Goal: Submit feedback/report problem: Submit feedback/report problem

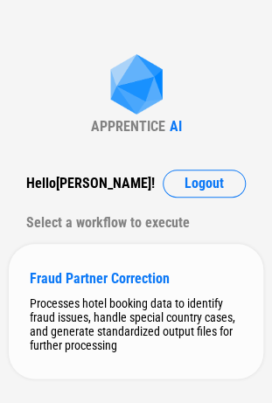
click at [102, 299] on div "Processes hotel booking data to identify fraud issues, handle special country c…" at bounding box center [136, 324] width 212 height 56
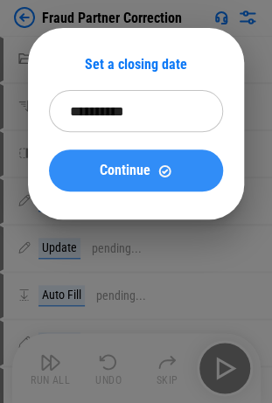
click at [110, 175] on span "Continue" at bounding box center [125, 170] width 51 height 14
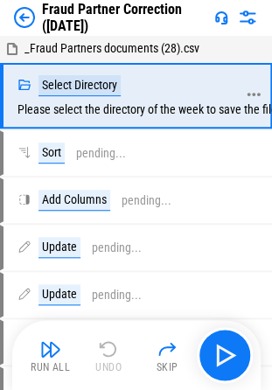
click at [149, 108] on div "Select Directory Please select the directory of the week to save the files" at bounding box center [149, 95] width 265 height 41
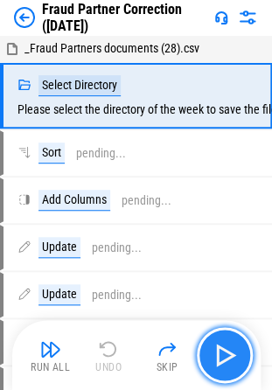
click at [220, 360] on img "button" at bounding box center [225, 355] width 28 height 28
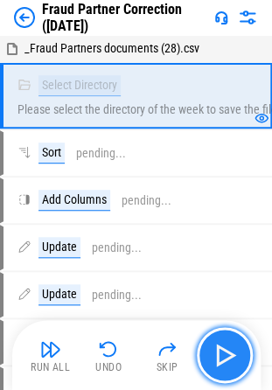
click at [232, 357] on img "button" at bounding box center [225, 355] width 28 height 28
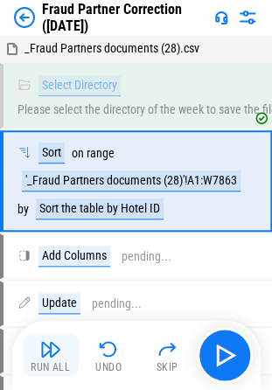
click at [37, 346] on button "Run All" at bounding box center [51, 355] width 56 height 42
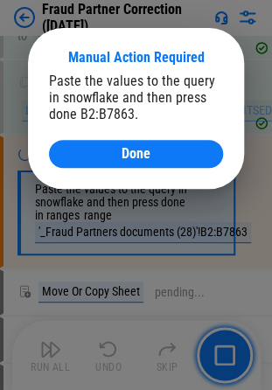
scroll to position [682, 0]
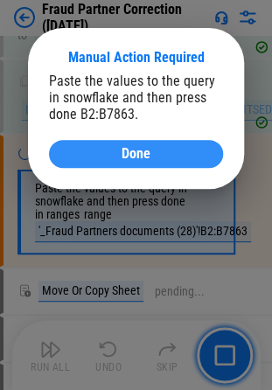
click at [118, 156] on div "Done" at bounding box center [136, 154] width 132 height 14
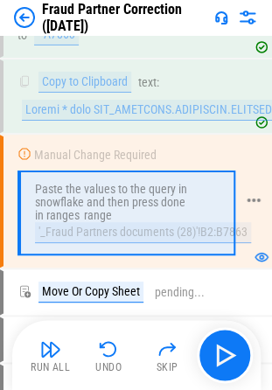
click at [91, 209] on div "range" at bounding box center [98, 215] width 28 height 13
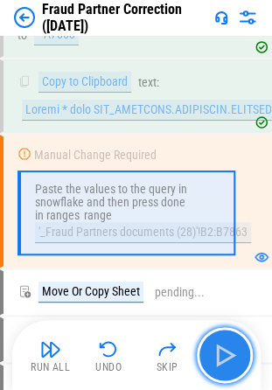
click at [214, 350] on img "button" at bounding box center [225, 355] width 28 height 28
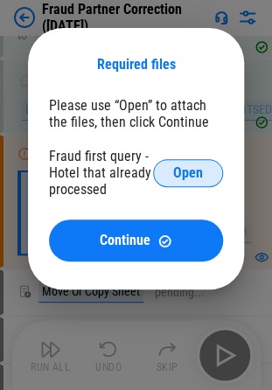
click at [186, 173] on span "Open" at bounding box center [188, 173] width 30 height 14
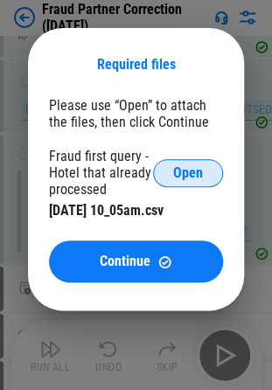
click at [184, 170] on span "Open" at bounding box center [188, 173] width 30 height 14
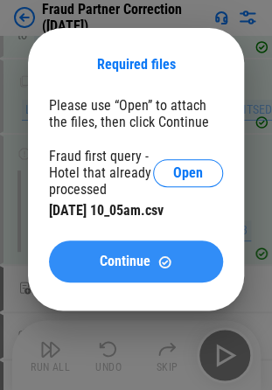
click at [112, 266] on span "Continue" at bounding box center [125, 261] width 51 height 14
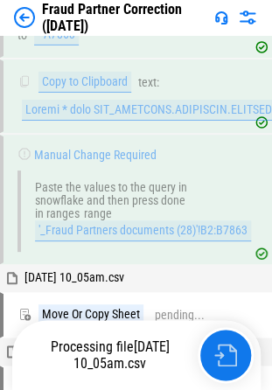
click at [224, 358] on img "button" at bounding box center [225, 354] width 23 height 23
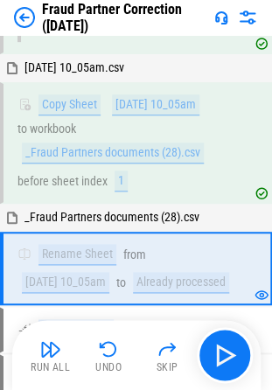
scroll to position [971, 0]
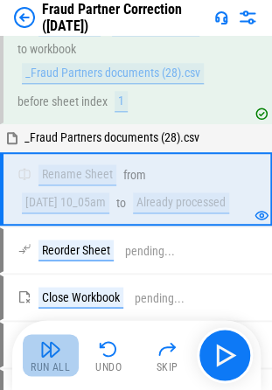
click at [52, 349] on img "button" at bounding box center [50, 348] width 21 height 21
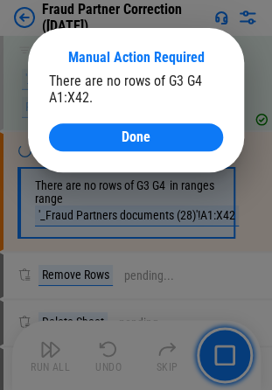
scroll to position [3019, 0]
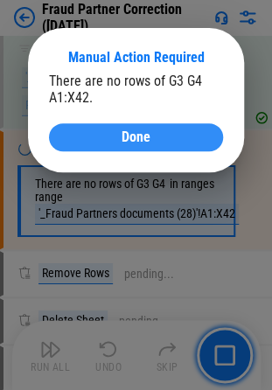
click at [121, 141] on span "Done" at bounding box center [135, 137] width 29 height 14
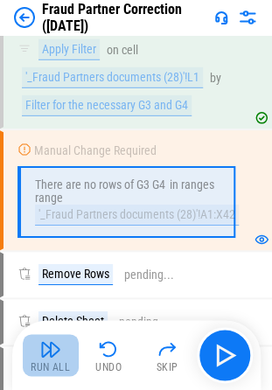
click at [42, 350] on img "button" at bounding box center [50, 348] width 21 height 21
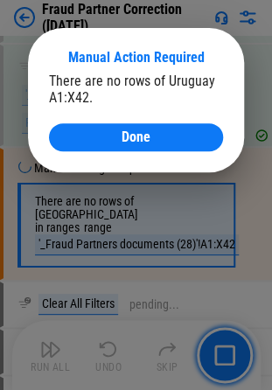
scroll to position [3919, 0]
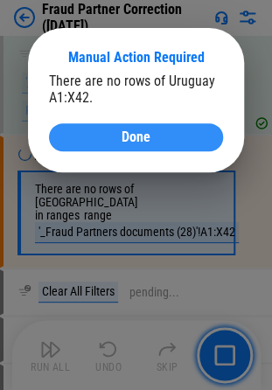
click at [133, 141] on span "Done" at bounding box center [135, 137] width 29 height 14
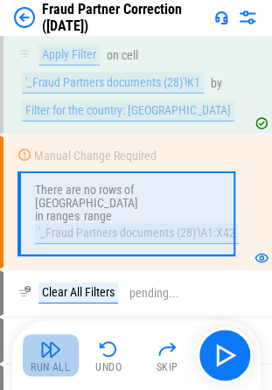
click at [45, 339] on img "button" at bounding box center [50, 348] width 21 height 21
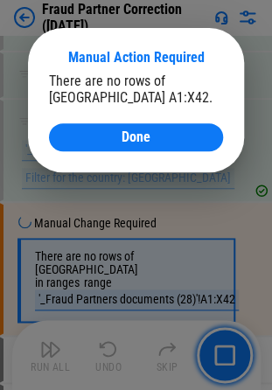
scroll to position [4960, 0]
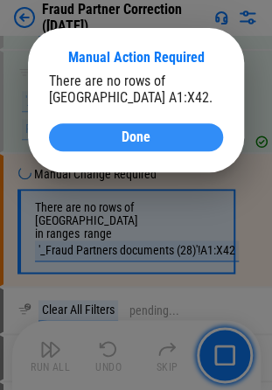
click at [163, 131] on div "Done" at bounding box center [136, 137] width 132 height 14
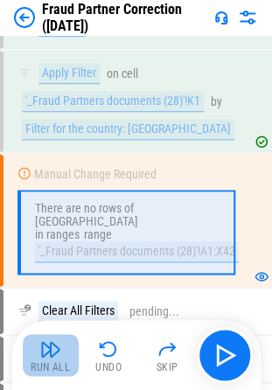
click at [31, 343] on button "Run All" at bounding box center [51, 355] width 56 height 42
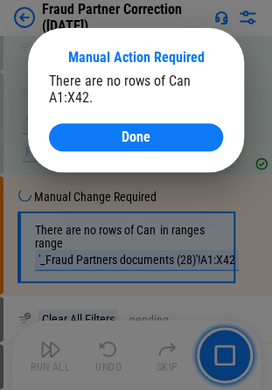
scroll to position [6001, 0]
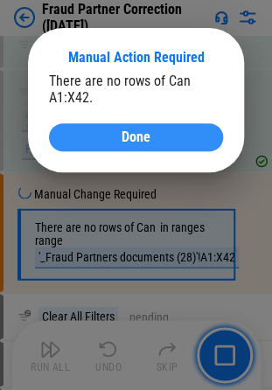
click at [142, 135] on span "Done" at bounding box center [135, 137] width 29 height 14
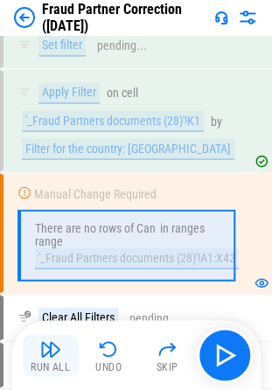
click at [52, 346] on img "button" at bounding box center [50, 348] width 21 height 21
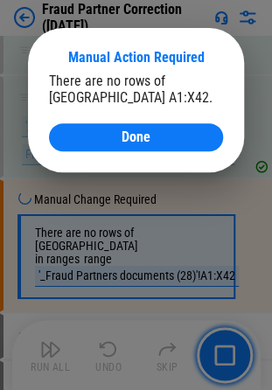
scroll to position [7042, 0]
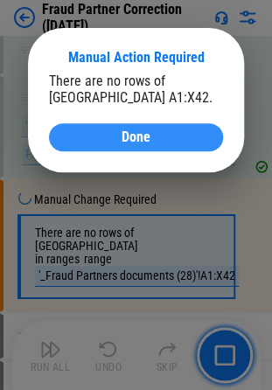
click at [162, 141] on div "Done" at bounding box center [136, 137] width 132 height 14
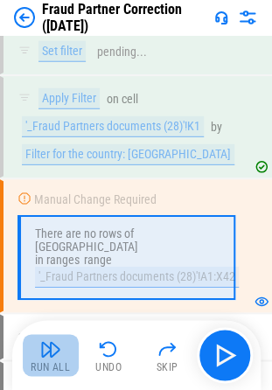
click at [52, 351] on img "button" at bounding box center [50, 348] width 21 height 21
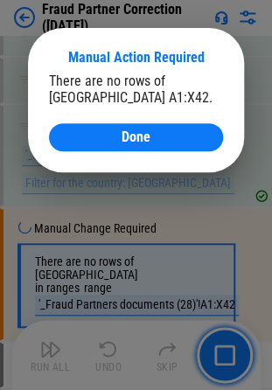
scroll to position [8084, 0]
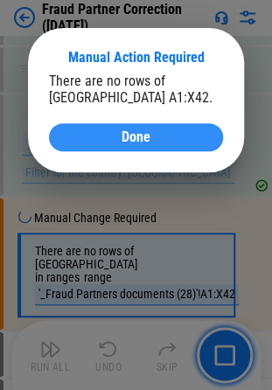
click at [142, 140] on span "Done" at bounding box center [135, 137] width 29 height 14
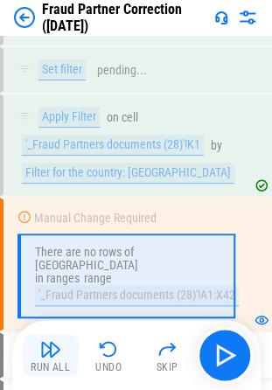
click at [45, 354] on img "button" at bounding box center [50, 348] width 21 height 21
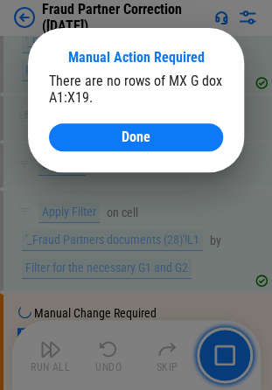
scroll to position [10481, 0]
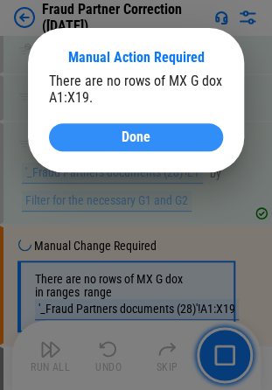
click at [143, 143] on span "Done" at bounding box center [135, 137] width 29 height 14
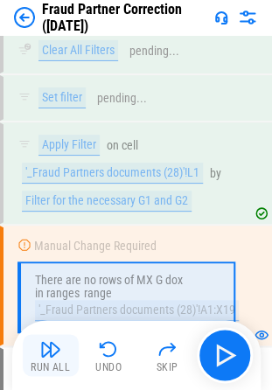
click at [47, 353] on img "button" at bounding box center [50, 348] width 21 height 21
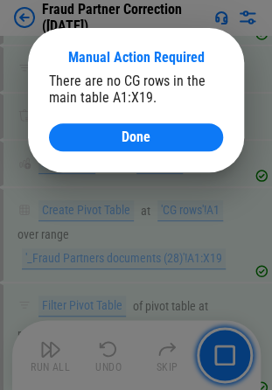
scroll to position [11496, 0]
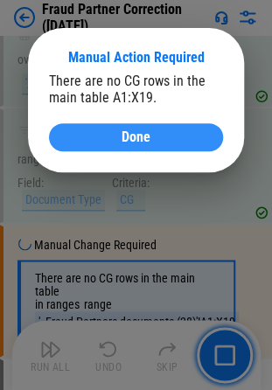
click at [110, 142] on div "Done" at bounding box center [136, 137] width 132 height 14
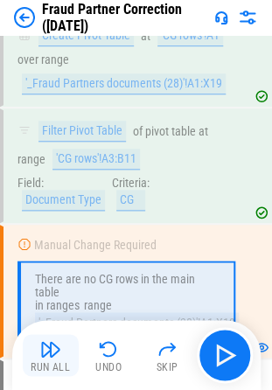
click at [49, 355] on img "button" at bounding box center [50, 348] width 21 height 21
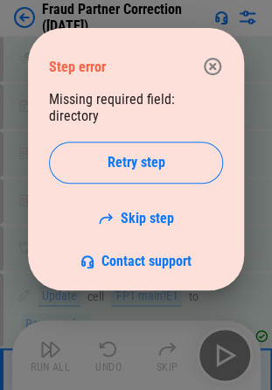
scroll to position [14777, 0]
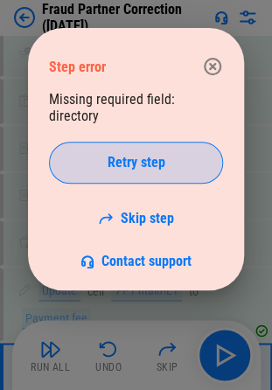
click at [162, 163] on span "Retry step" at bounding box center [136, 163] width 58 height 14
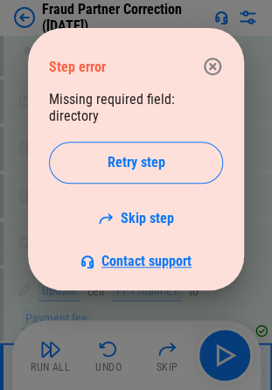
click at [128, 262] on span "Contact support" at bounding box center [146, 261] width 90 height 17
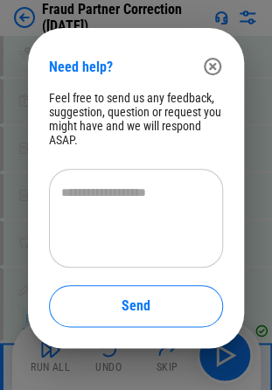
drag, startPoint x: 207, startPoint y: 187, endPoint x: 196, endPoint y: 196, distance: 14.3
click at [207, 189] on textarea at bounding box center [135, 219] width 149 height 70
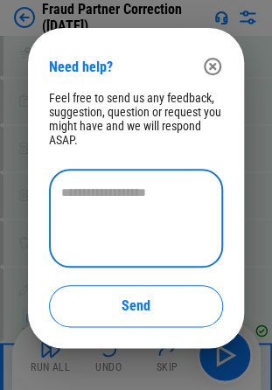
paste textarea "*"
click at [137, 194] on textarea "********" at bounding box center [135, 219] width 149 height 70
type textarea "*"
click at [209, 66] on icon "button" at bounding box center [212, 66] width 21 height 21
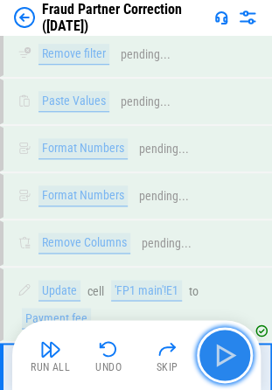
click at [225, 349] on img "button" at bounding box center [225, 355] width 28 height 28
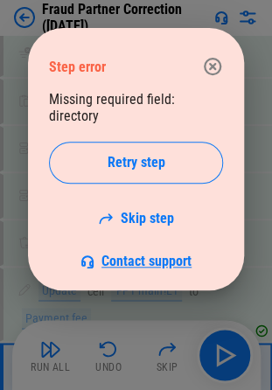
click at [168, 259] on span "Contact support" at bounding box center [146, 261] width 90 height 17
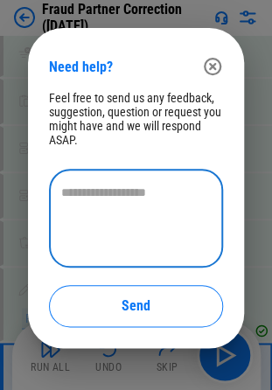
click at [135, 201] on textarea at bounding box center [135, 219] width 149 height 70
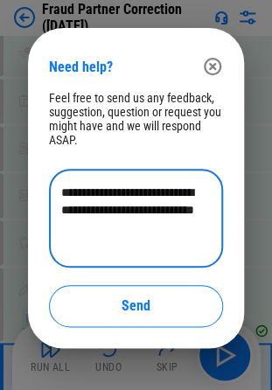
click at [183, 201] on textarea "**********" at bounding box center [135, 219] width 149 height 70
type textarea "**********"
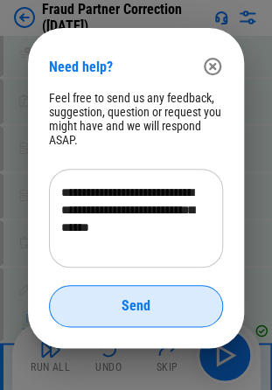
click at [133, 317] on button "Send" at bounding box center [136, 306] width 174 height 42
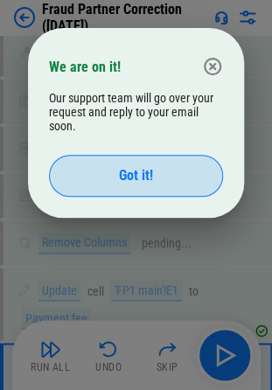
click at [129, 169] on span "Got it!" at bounding box center [136, 176] width 34 height 14
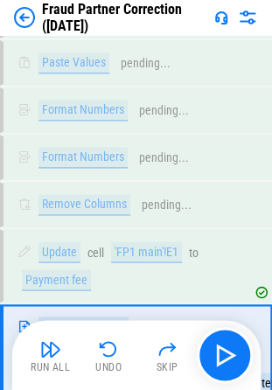
scroll to position [14777, 0]
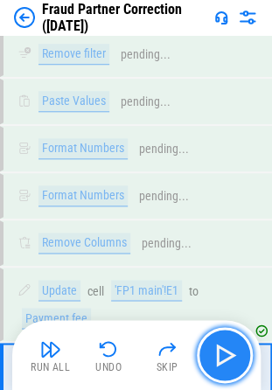
click at [210, 344] on button "button" at bounding box center [225, 355] width 56 height 56
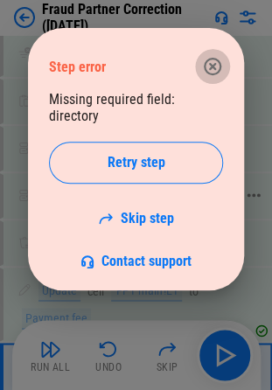
drag, startPoint x: 214, startPoint y: 63, endPoint x: 168, endPoint y: 86, distance: 51.6
click at [214, 63] on icon "button" at bounding box center [212, 66] width 17 height 17
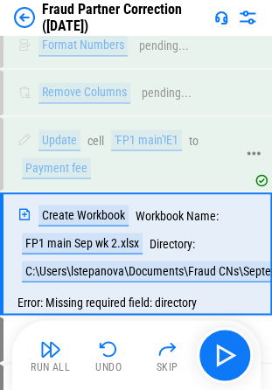
scroll to position [14951, 0]
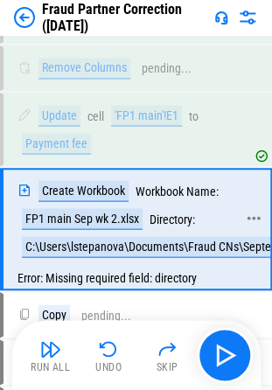
click at [182, 236] on div "C:\Users\lstepanova\Documents\Fraud CNs\September" at bounding box center [161, 246] width 278 height 21
click at [177, 267] on div "Error: Missing required field: directory" at bounding box center [136, 277] width 267 height 21
click at [189, 236] on div "C:\Users\lstepanova\Documents\Fraud CNs\September" at bounding box center [161, 246] width 278 height 21
click at [122, 236] on div "C:\Users\lstepanova\Documents\Fraud CNs\September" at bounding box center [161, 246] width 278 height 21
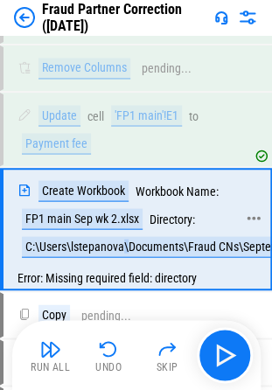
click at [122, 236] on div "C:\Users\lstepanova\Documents\Fraud CNs\September" at bounding box center [161, 246] width 278 height 21
click at [170, 236] on div "C:\Users\lstepanova\Documents\Fraud CNs\September" at bounding box center [161, 246] width 278 height 21
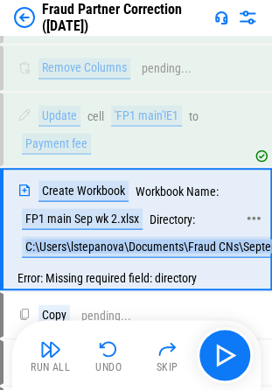
click at [170, 236] on div "C:\Users\lstepanova\Documents\Fraud CNs\September" at bounding box center [161, 246] width 278 height 21
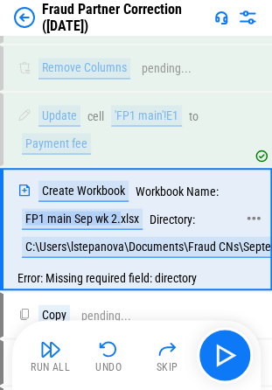
drag, startPoint x: 26, startPoint y: 103, endPoint x: 120, endPoint y: 107, distance: 93.6
click at [120, 208] on div "FP1 main Sep wk 2.xlsx" at bounding box center [82, 218] width 121 height 21
copy div "FP1 main Sep wk 2."
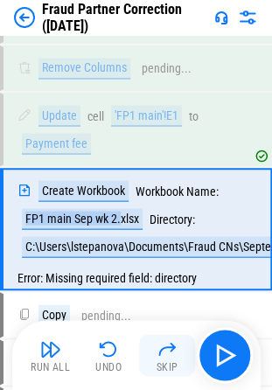
click at [178, 359] on button "Skip" at bounding box center [167, 355] width 56 height 42
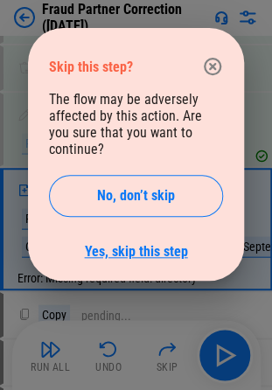
click at [157, 243] on link "Yes, skip this step" at bounding box center [136, 251] width 103 height 17
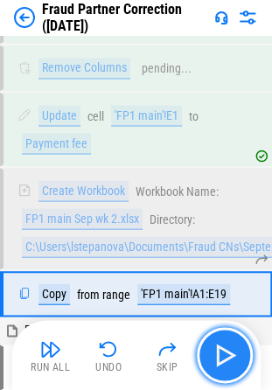
click at [224, 350] on img "button" at bounding box center [225, 355] width 28 height 28
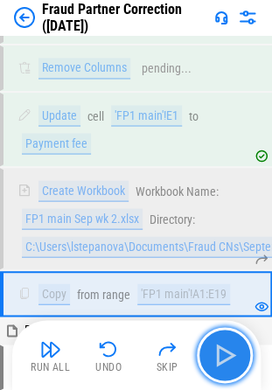
click at [229, 350] on img "button" at bounding box center [225, 355] width 28 height 28
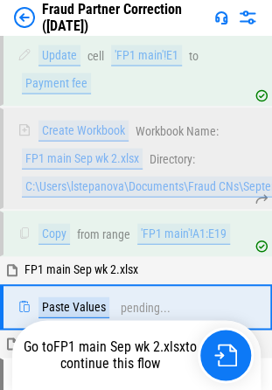
scroll to position [15039, 0]
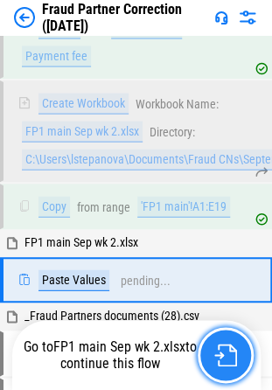
click at [230, 350] on img "button" at bounding box center [225, 354] width 23 height 23
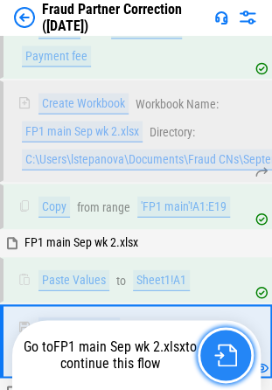
click at [231, 357] on img "button" at bounding box center [225, 354] width 23 height 23
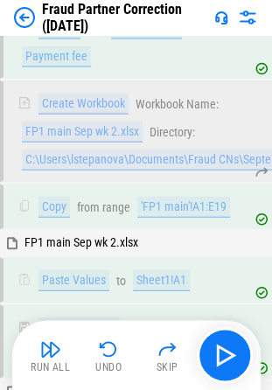
scroll to position [15156, 0]
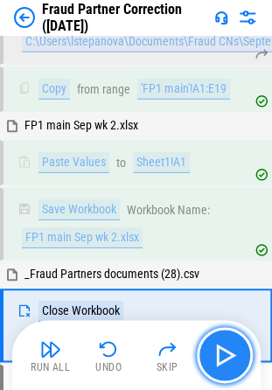
click at [230, 362] on img "button" at bounding box center [225, 355] width 28 height 28
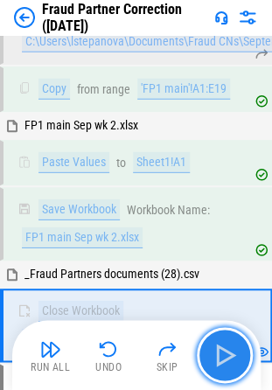
click at [228, 358] on img "button" at bounding box center [225, 355] width 28 height 28
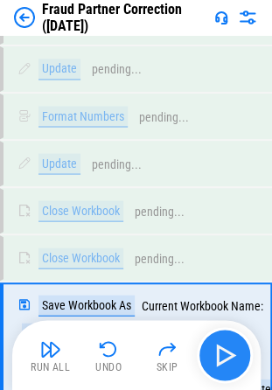
scroll to position [17418, 0]
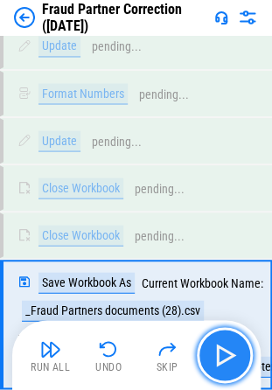
click at [232, 356] on img "button" at bounding box center [225, 355] width 28 height 28
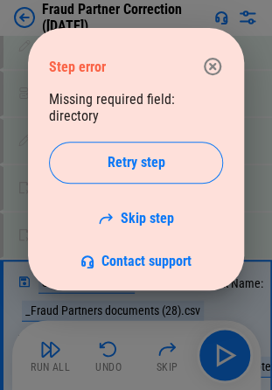
scroll to position [17330, 0]
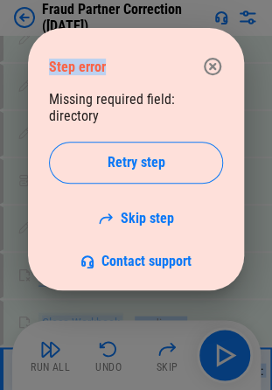
drag, startPoint x: 129, startPoint y: 52, endPoint x: -231, endPoint y: 73, distance: 360.7
click at [211, 71] on icon "button" at bounding box center [212, 66] width 21 height 21
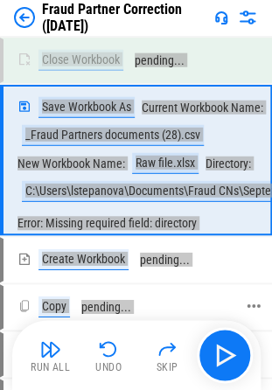
scroll to position [17505, 0]
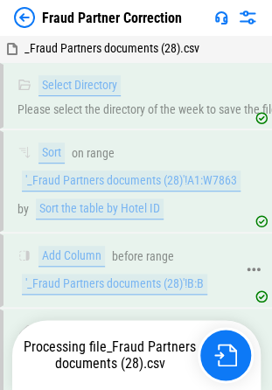
click at [108, 262] on div "Add Column before range '_Fraud Partners documents (28)'!B:B" at bounding box center [126, 270] width 218 height 49
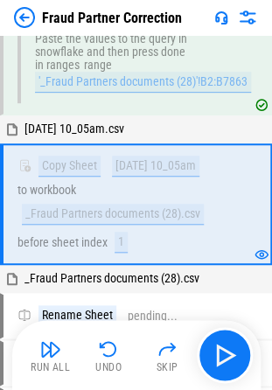
scroll to position [833, 0]
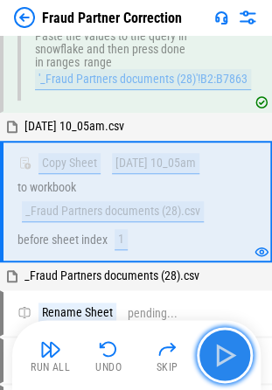
click at [222, 345] on img "button" at bounding box center [225, 355] width 28 height 28
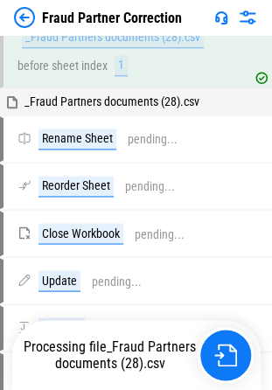
scroll to position [1008, 0]
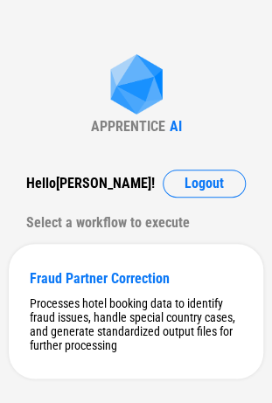
scroll to position [31, 0]
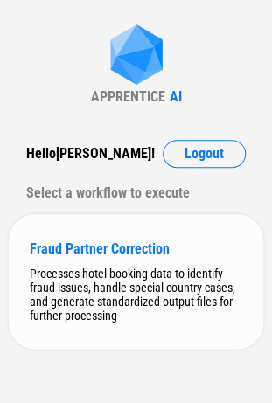
click at [100, 276] on div "Processes hotel booking data to identify fraud issues, handle special country c…" at bounding box center [136, 295] width 212 height 56
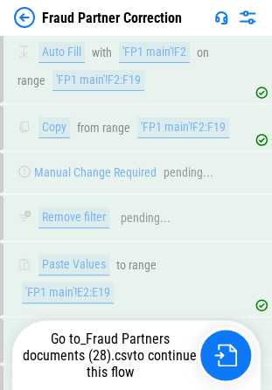
scroll to position [14907, 0]
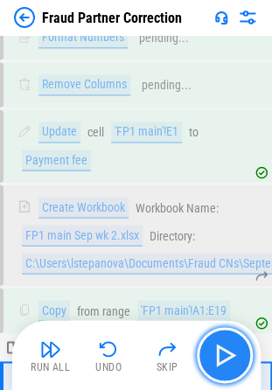
click at [230, 350] on img "button" at bounding box center [225, 355] width 28 height 28
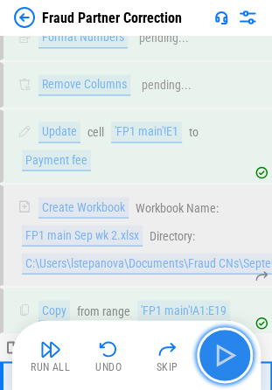
click at [230, 350] on img "button" at bounding box center [225, 355] width 28 height 28
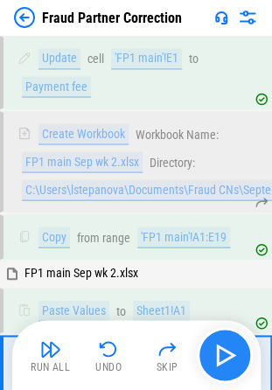
scroll to position [15041, 0]
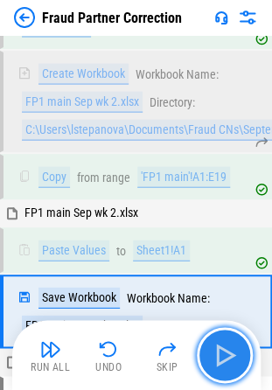
click at [230, 350] on img "button" at bounding box center [225, 355] width 28 height 28
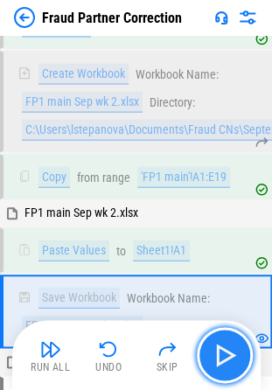
click at [230, 350] on img "button" at bounding box center [225, 355] width 28 height 28
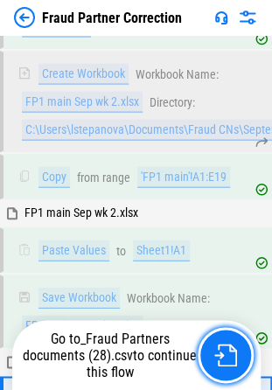
click at [230, 350] on img "button" at bounding box center [225, 354] width 23 height 23
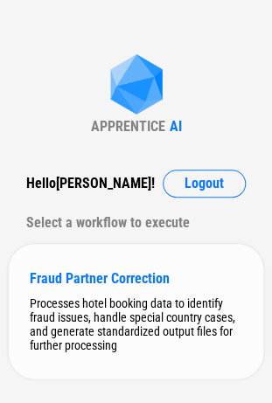
click at [59, 315] on div "Processes hotel booking data to identify fraud issues, handle special country c…" at bounding box center [136, 324] width 212 height 56
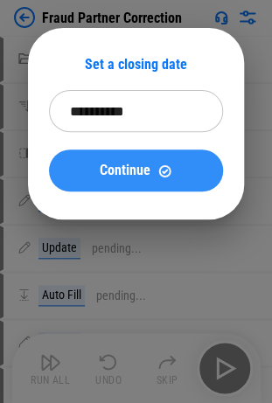
click at [132, 172] on span "Continue" at bounding box center [125, 170] width 51 height 14
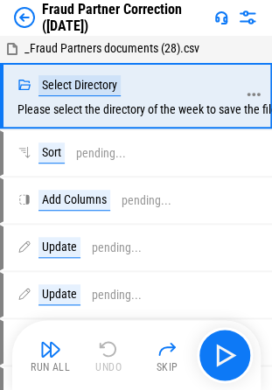
click at [96, 84] on div "Select Directory" at bounding box center [79, 85] width 82 height 21
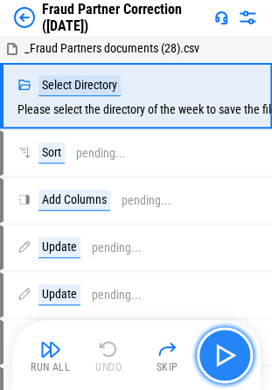
click at [220, 353] on img "button" at bounding box center [225, 355] width 28 height 28
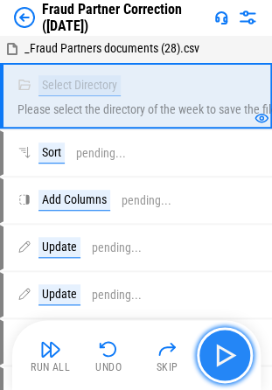
click at [222, 360] on img "button" at bounding box center [225, 355] width 28 height 28
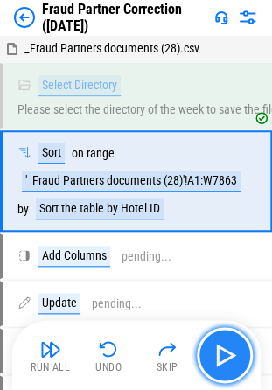
click at [222, 360] on img "button" at bounding box center [225, 355] width 28 height 28
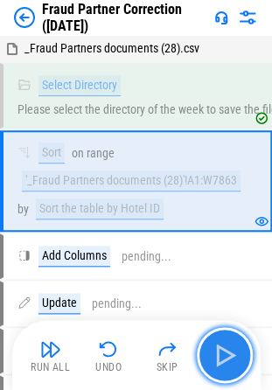
click at [222, 360] on img "button" at bounding box center [225, 355] width 28 height 28
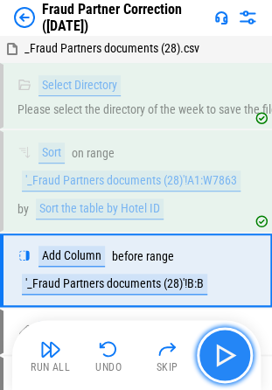
click at [222, 360] on img "button" at bounding box center [225, 355] width 28 height 28
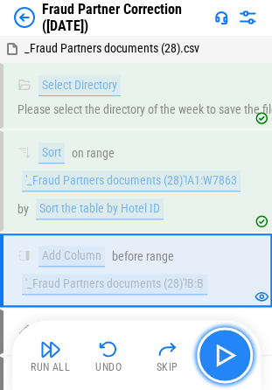
click at [222, 360] on img "button" at bounding box center [225, 355] width 28 height 28
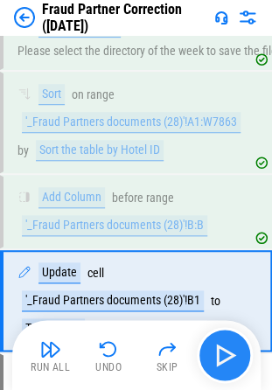
scroll to position [162, 0]
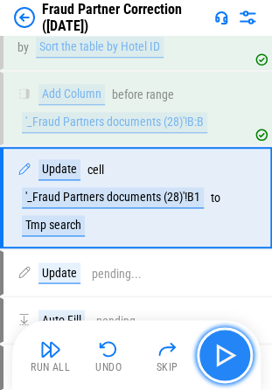
click at [222, 360] on img "button" at bounding box center [225, 355] width 28 height 28
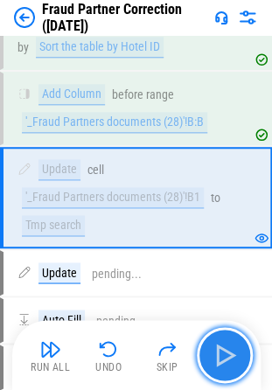
click at [222, 360] on img "button" at bounding box center [225, 355] width 28 height 28
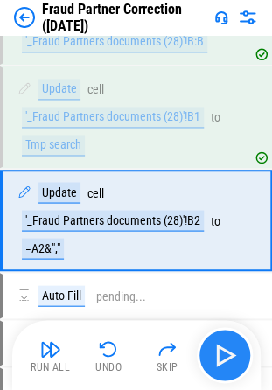
scroll to position [264, 0]
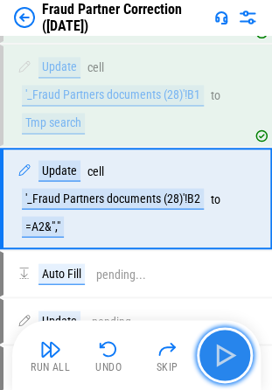
click at [222, 360] on img "button" at bounding box center [225, 355] width 28 height 28
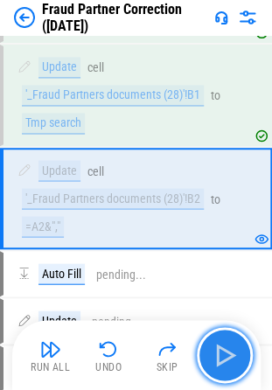
click at [222, 360] on img "button" at bounding box center [225, 355] width 28 height 28
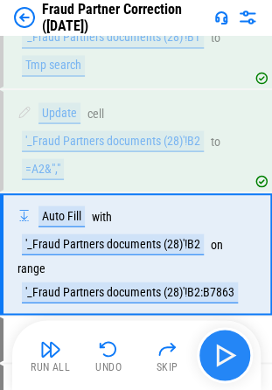
scroll to position [377, 0]
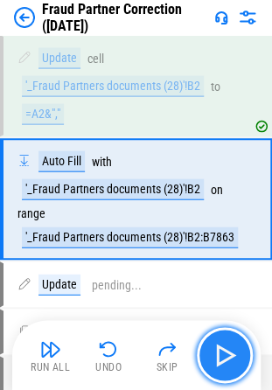
click at [222, 360] on img "button" at bounding box center [225, 355] width 28 height 28
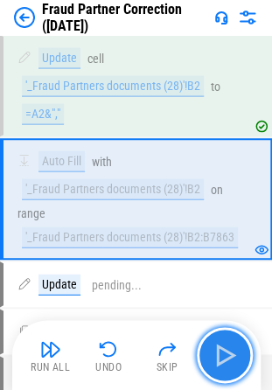
click at [222, 360] on img "button" at bounding box center [225, 355] width 28 height 28
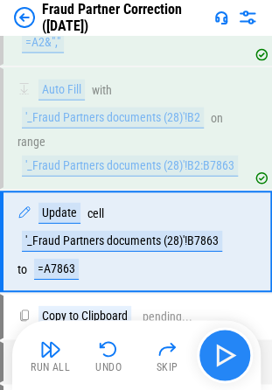
scroll to position [489, 0]
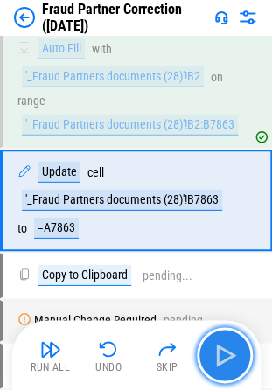
click at [222, 360] on img "button" at bounding box center [225, 355] width 28 height 28
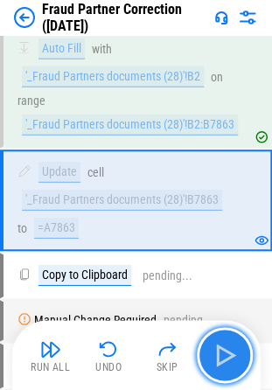
click at [222, 360] on img "button" at bounding box center [225, 355] width 28 height 28
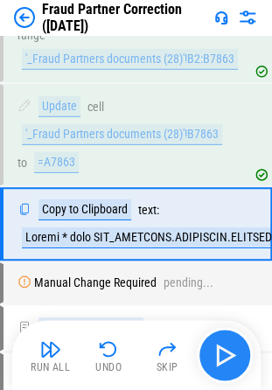
scroll to position [577, 0]
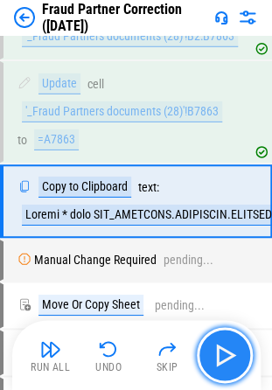
click at [222, 360] on img "button" at bounding box center [225, 355] width 28 height 28
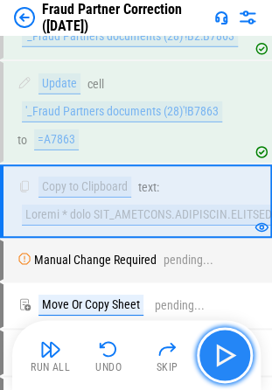
click at [222, 360] on img "button" at bounding box center [225, 355] width 28 height 28
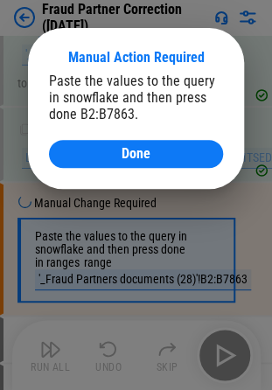
scroll to position [682, 0]
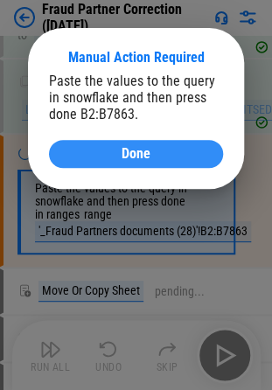
click at [143, 154] on span "Done" at bounding box center [135, 154] width 29 height 14
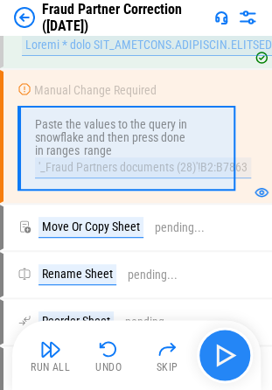
scroll to position [769, 0]
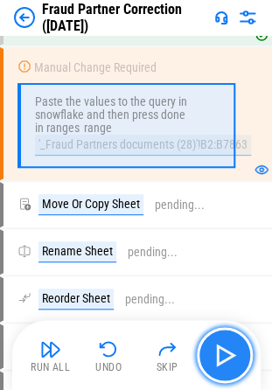
click at [217, 354] on img "button" at bounding box center [225, 355] width 28 height 28
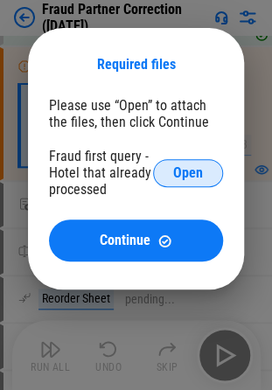
click at [191, 169] on span "Open" at bounding box center [188, 173] width 30 height 14
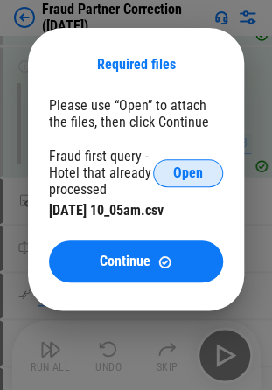
click at [189, 173] on span "Open" at bounding box center [188, 173] width 30 height 14
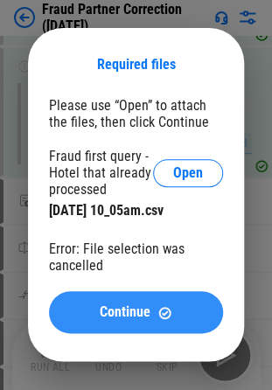
click at [105, 309] on span "Continue" at bounding box center [125, 312] width 51 height 14
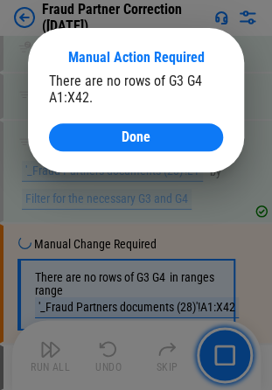
scroll to position [3019, 0]
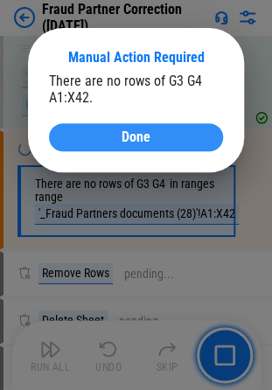
click at [126, 143] on span "Done" at bounding box center [135, 137] width 29 height 14
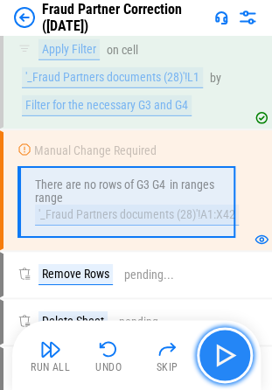
click at [227, 357] on img "button" at bounding box center [225, 355] width 28 height 28
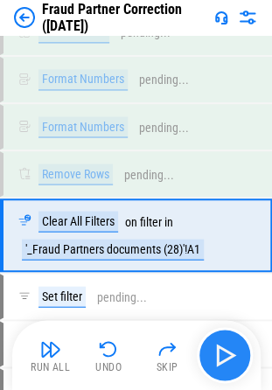
scroll to position [3579, 0]
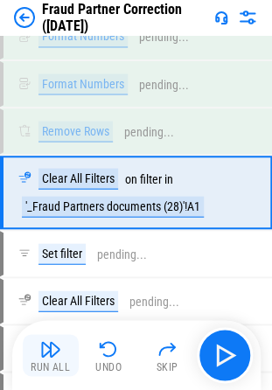
click at [51, 362] on div "Run All" at bounding box center [50, 367] width 39 height 10
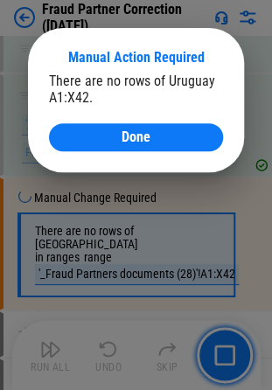
scroll to position [3919, 0]
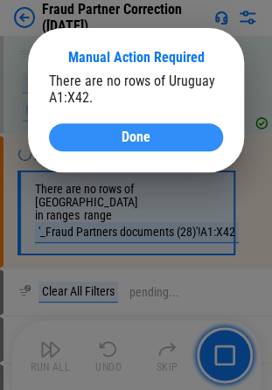
click at [131, 137] on span "Done" at bounding box center [135, 137] width 29 height 14
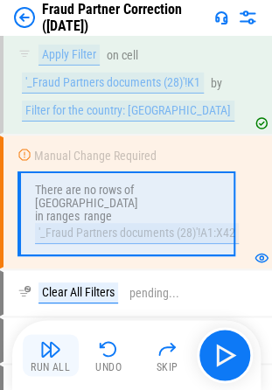
click at [41, 357] on img "button" at bounding box center [50, 348] width 21 height 21
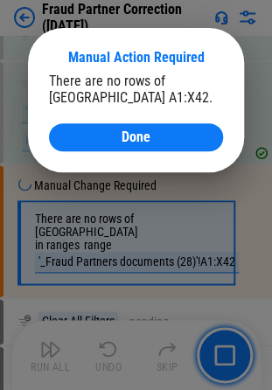
scroll to position [4960, 0]
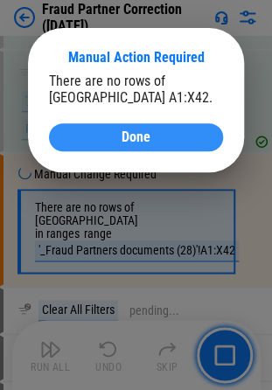
click at [139, 140] on span "Done" at bounding box center [135, 137] width 29 height 14
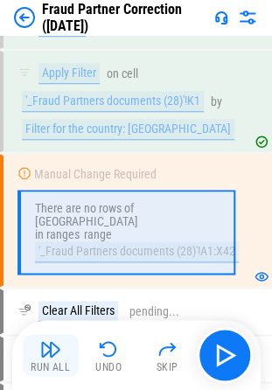
click at [49, 357] on img "button" at bounding box center [50, 348] width 21 height 21
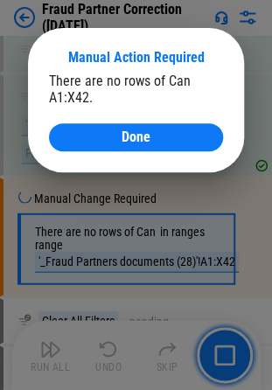
scroll to position [6001, 0]
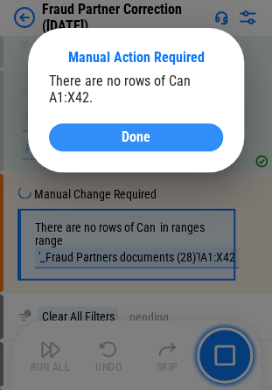
click at [143, 133] on span "Done" at bounding box center [135, 137] width 29 height 14
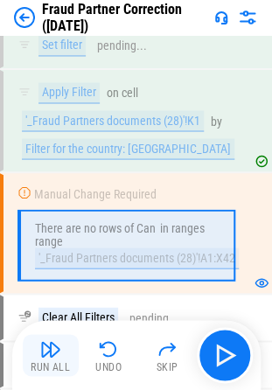
click at [51, 355] on img "button" at bounding box center [50, 348] width 21 height 21
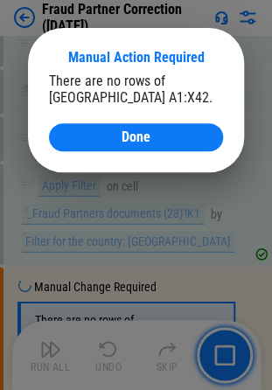
scroll to position [7042, 0]
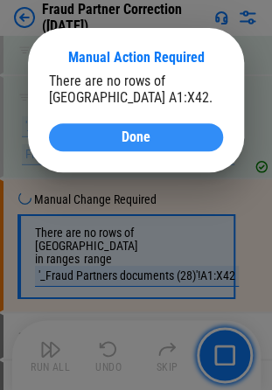
click at [126, 140] on span "Done" at bounding box center [135, 137] width 29 height 14
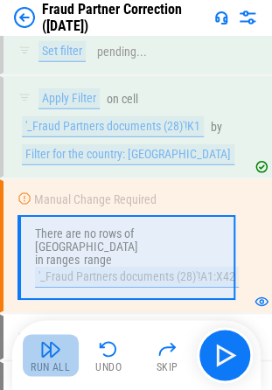
click at [42, 353] on img "button" at bounding box center [50, 348] width 21 height 21
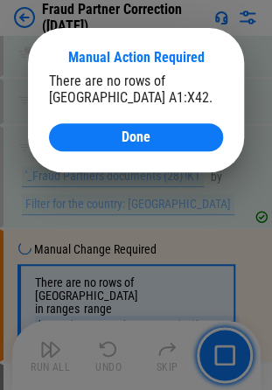
scroll to position [8084, 0]
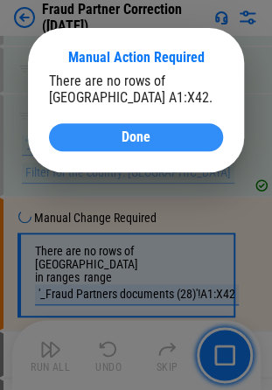
click at [161, 138] on div "Done" at bounding box center [136, 137] width 132 height 14
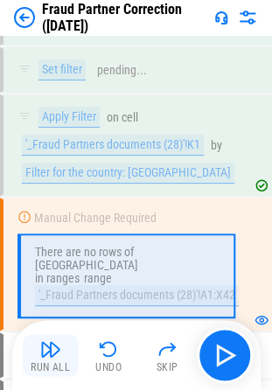
click at [45, 351] on img "button" at bounding box center [50, 348] width 21 height 21
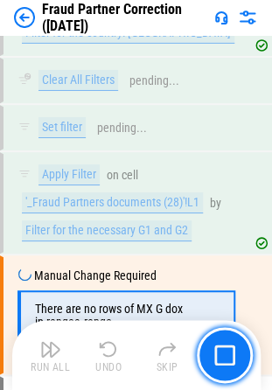
scroll to position [10481, 0]
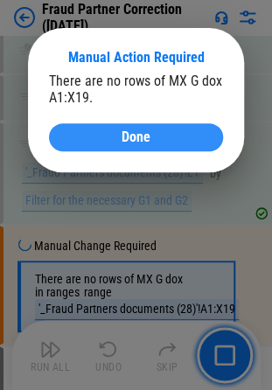
click at [137, 136] on span "Done" at bounding box center [135, 137] width 29 height 14
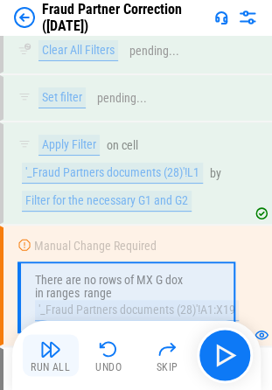
click at [42, 358] on img "button" at bounding box center [50, 348] width 21 height 21
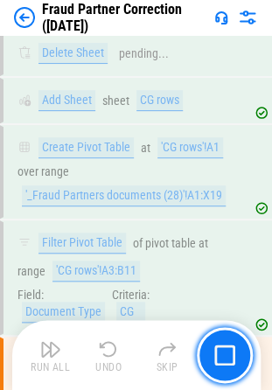
scroll to position [11496, 0]
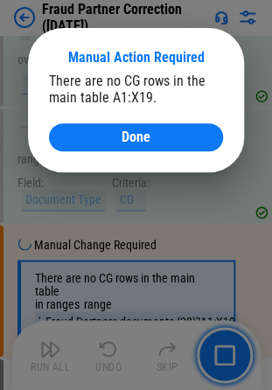
drag, startPoint x: 142, startPoint y: 135, endPoint x: 105, endPoint y: 324, distance: 192.3
click at [142, 135] on span "Done" at bounding box center [135, 137] width 29 height 14
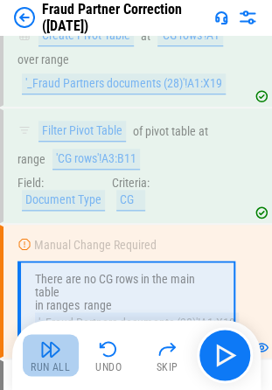
click at [37, 348] on button "Run All" at bounding box center [51, 355] width 56 height 42
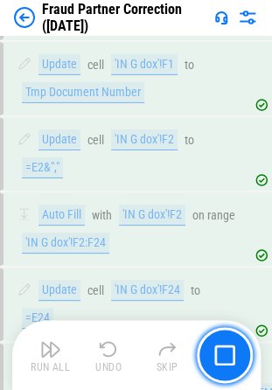
scroll to position [28426, 0]
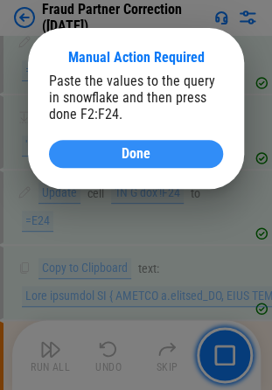
click at [142, 157] on span "Done" at bounding box center [135, 154] width 29 height 14
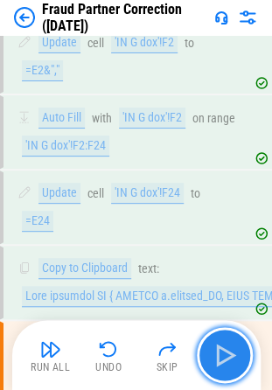
click at [232, 350] on img "button" at bounding box center [225, 355] width 28 height 28
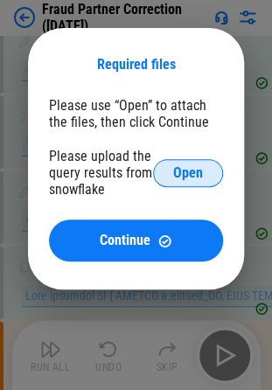
click at [189, 178] on span "Open" at bounding box center [188, 173] width 30 height 14
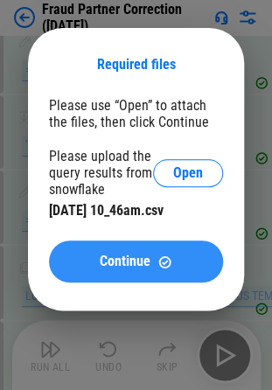
click at [114, 267] on span "Continue" at bounding box center [125, 261] width 51 height 14
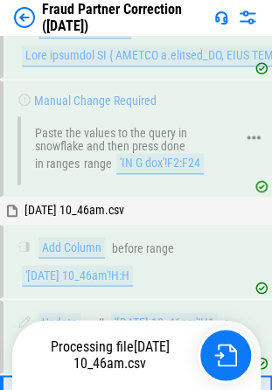
scroll to position [28697, 0]
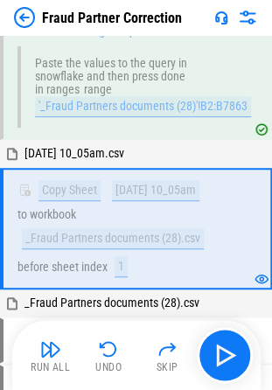
scroll to position [833, 0]
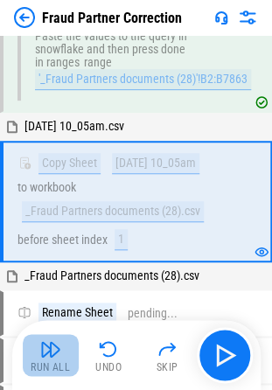
click at [41, 346] on img "button" at bounding box center [50, 348] width 21 height 21
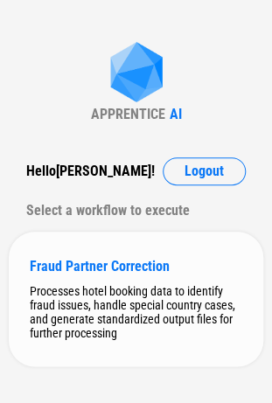
scroll to position [31, 0]
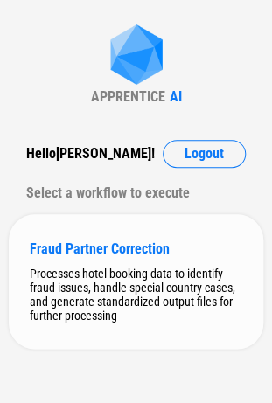
click at [80, 295] on div "Processes hotel booking data to identify fraud issues, handle special country c…" at bounding box center [136, 295] width 212 height 56
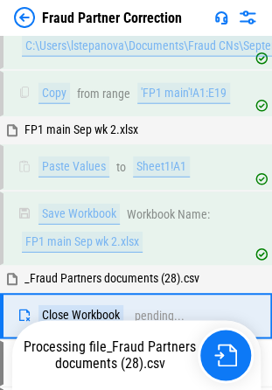
scroll to position [15128, 0]
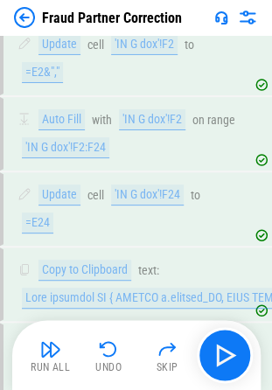
scroll to position [28520, 0]
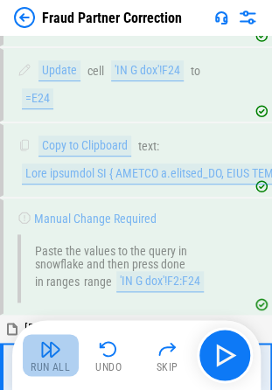
click at [40, 355] on img "button" at bounding box center [50, 348] width 21 height 21
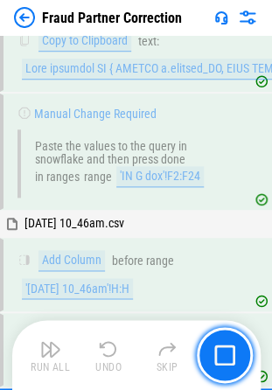
scroll to position [28669, 0]
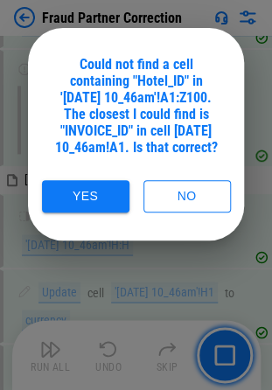
drag, startPoint x: 188, startPoint y: 218, endPoint x: 13, endPoint y: 246, distance: 177.2
click at [188, 212] on button "No" at bounding box center [186, 196] width 87 height 32
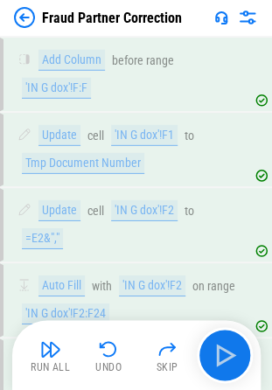
scroll to position [28744, 0]
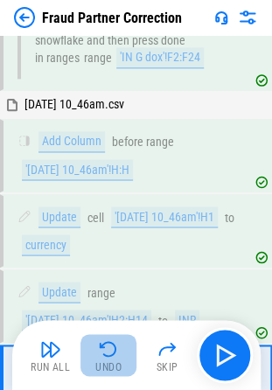
click at [113, 343] on img "button" at bounding box center [108, 348] width 21 height 21
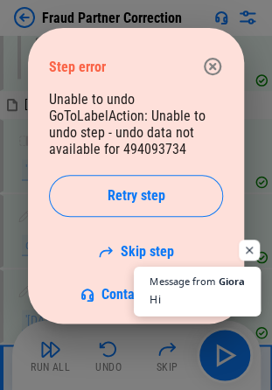
click at [206, 288] on span "Message from Giora Hi" at bounding box center [197, 292] width 127 height 50
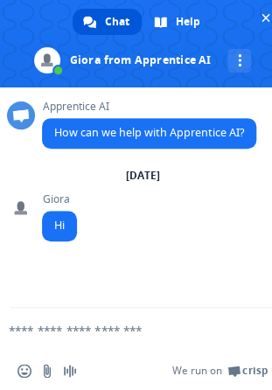
click at [58, 333] on textarea "Compose your message..." at bounding box center [114, 330] width 211 height 16
click at [208, 323] on textarea "Compose your message..." at bounding box center [114, 330] width 211 height 16
click at [208, 327] on textarea "Compose your message..." at bounding box center [114, 330] width 211 height 16
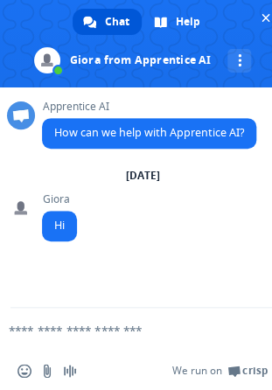
click at [208, 327] on textarea "Compose your message..." at bounding box center [114, 330] width 211 height 16
click at [142, 336] on textarea "Compose your message..." at bounding box center [114, 330] width 211 height 16
click at [95, 324] on textarea "Compose your message..." at bounding box center [114, 330] width 211 height 16
click at [83, 336] on textarea "Compose your message..." at bounding box center [114, 330] width 211 height 16
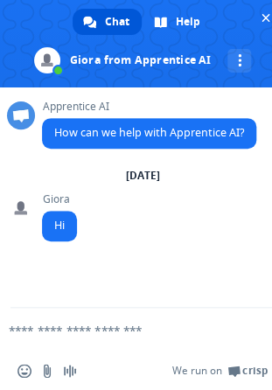
click at [105, 334] on textarea "Compose your message..." at bounding box center [114, 330] width 211 height 16
click at [46, 372] on input "Send a file" at bounding box center [47, 371] width 14 height 14
click at [144, 336] on textarea "Compose your message..." at bounding box center [114, 330] width 211 height 16
